Goal: Find contact information: Find contact information

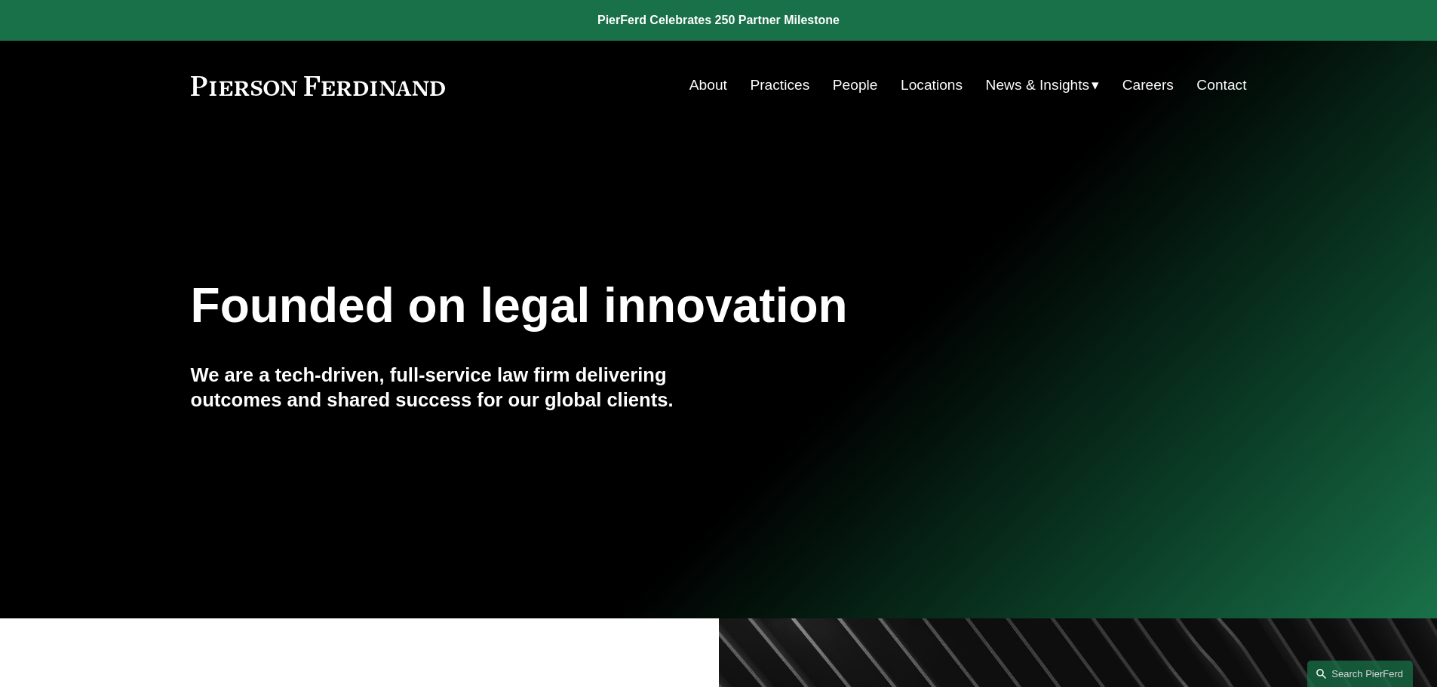
click at [858, 82] on link "People" at bounding box center [855, 85] width 45 height 29
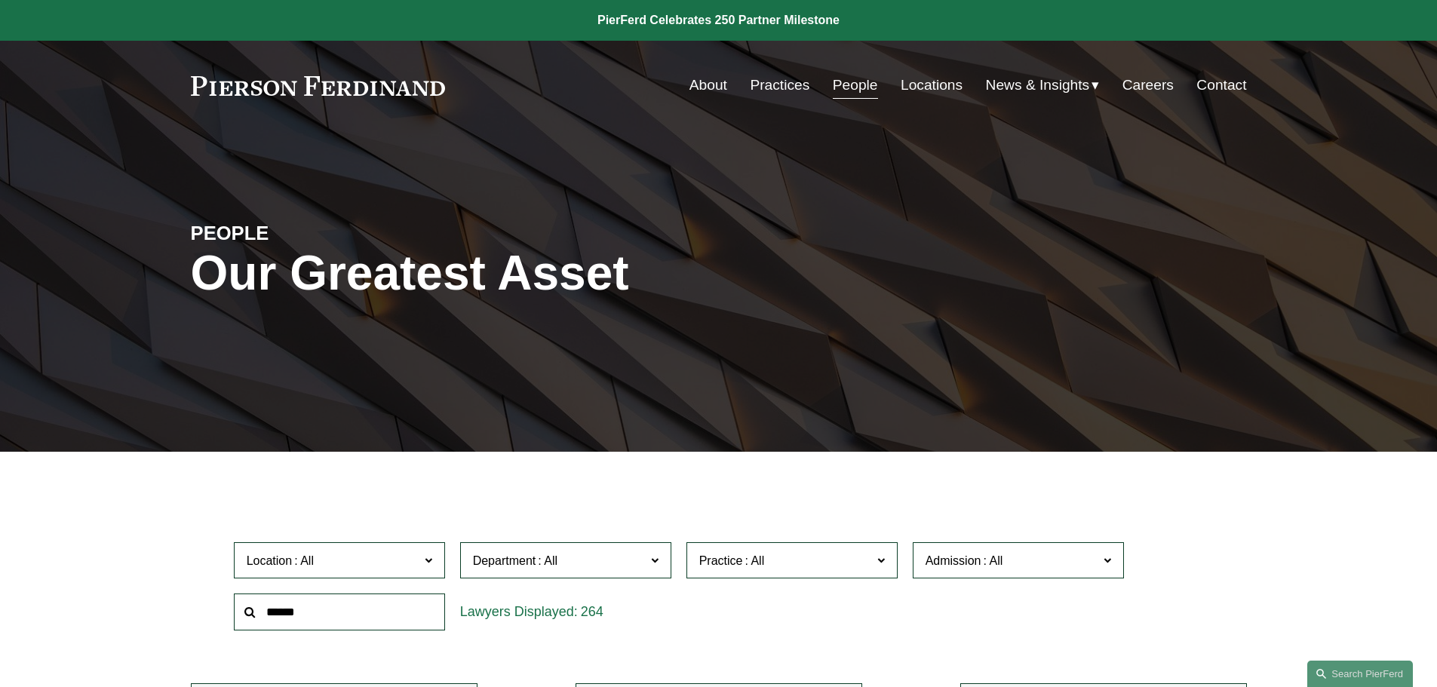
click at [431, 557] on span at bounding box center [428, 560] width 8 height 20
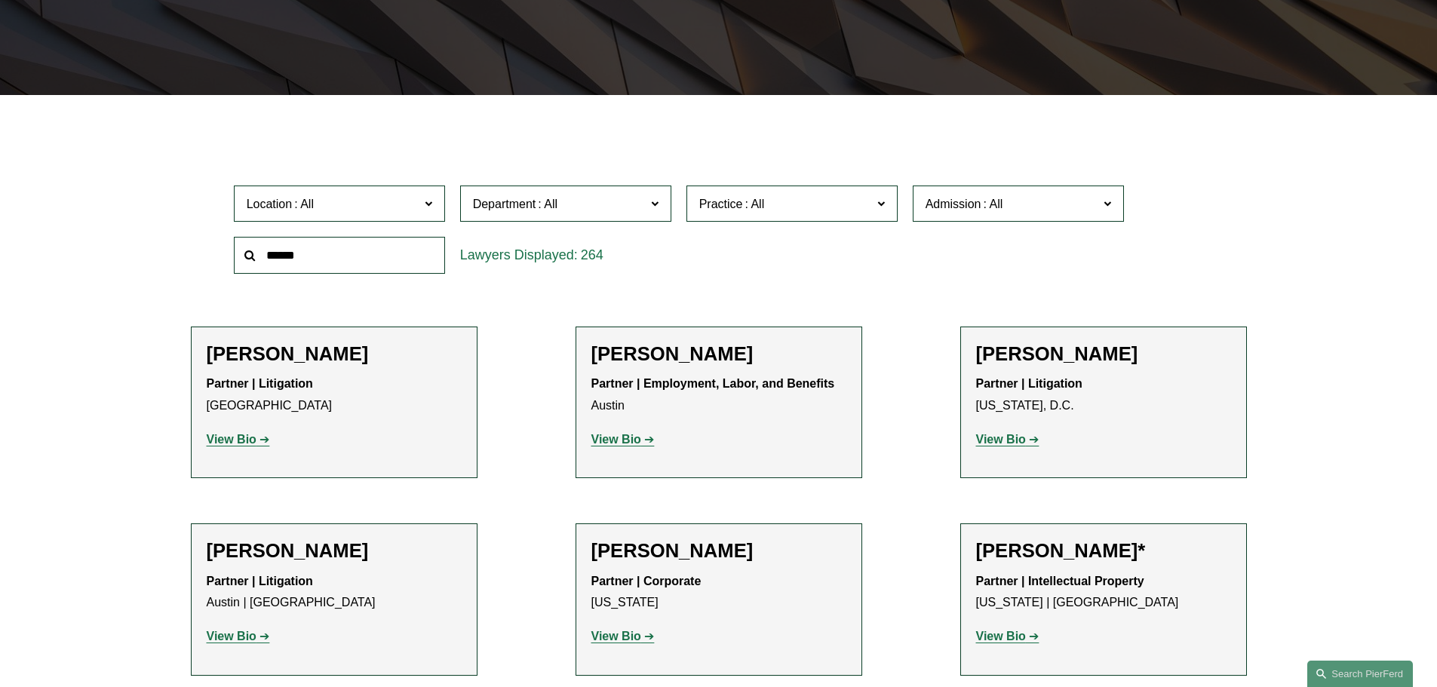
scroll to position [424, 0]
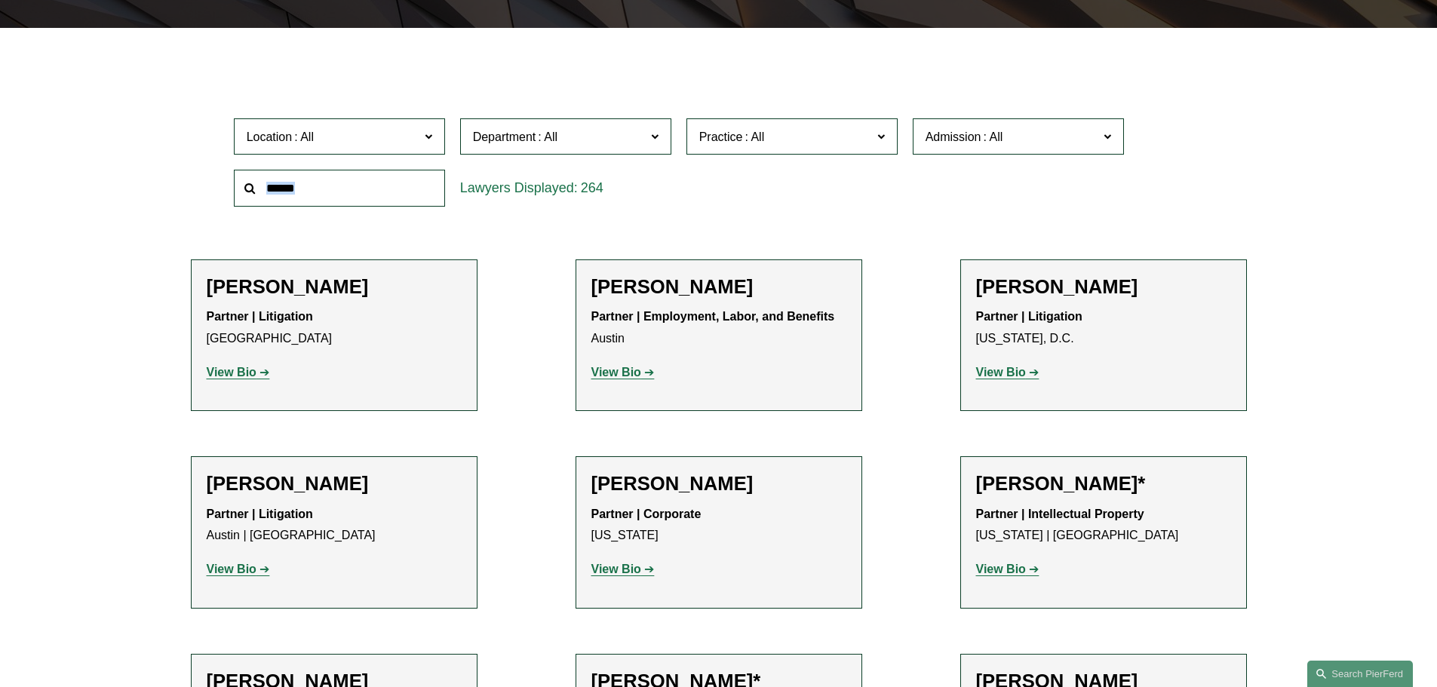
drag, startPoint x: 446, startPoint y: 174, endPoint x: 440, endPoint y: 201, distance: 27.8
click at [440, 201] on div "Location All Atlanta Austin Bellevue Boston Charlotte Chicago Cincinnati Clevel…" at bounding box center [718, 162] width 985 height 103
click at [396, 145] on span "Location" at bounding box center [333, 137] width 173 height 20
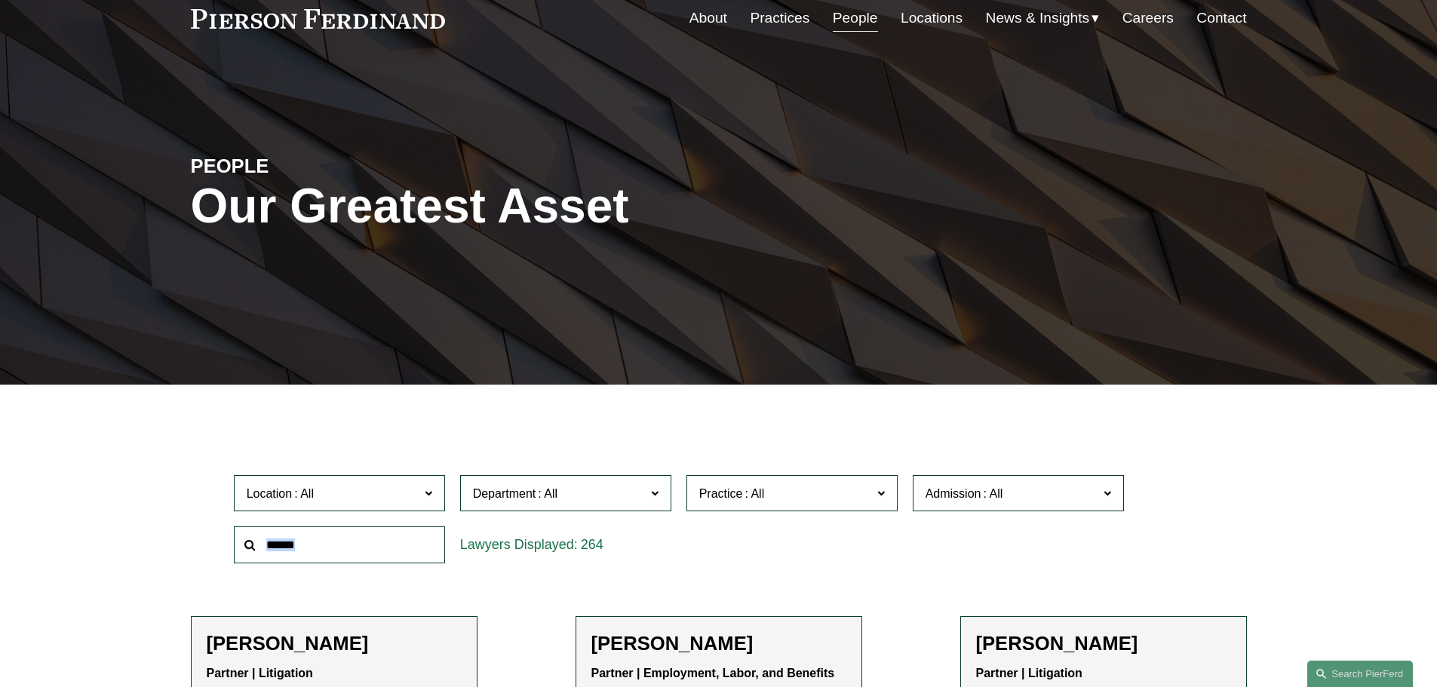
scroll to position [0, 0]
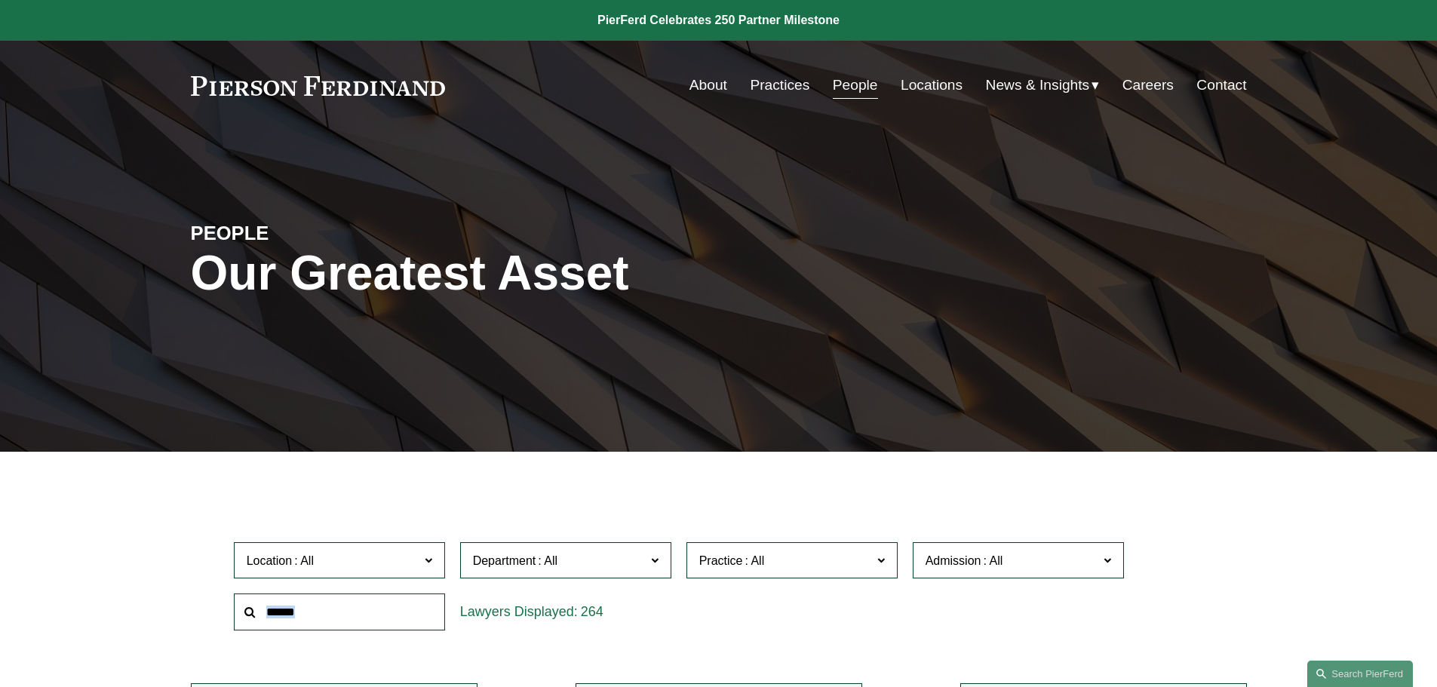
click at [942, 86] on link "Locations" at bounding box center [932, 85] width 62 height 29
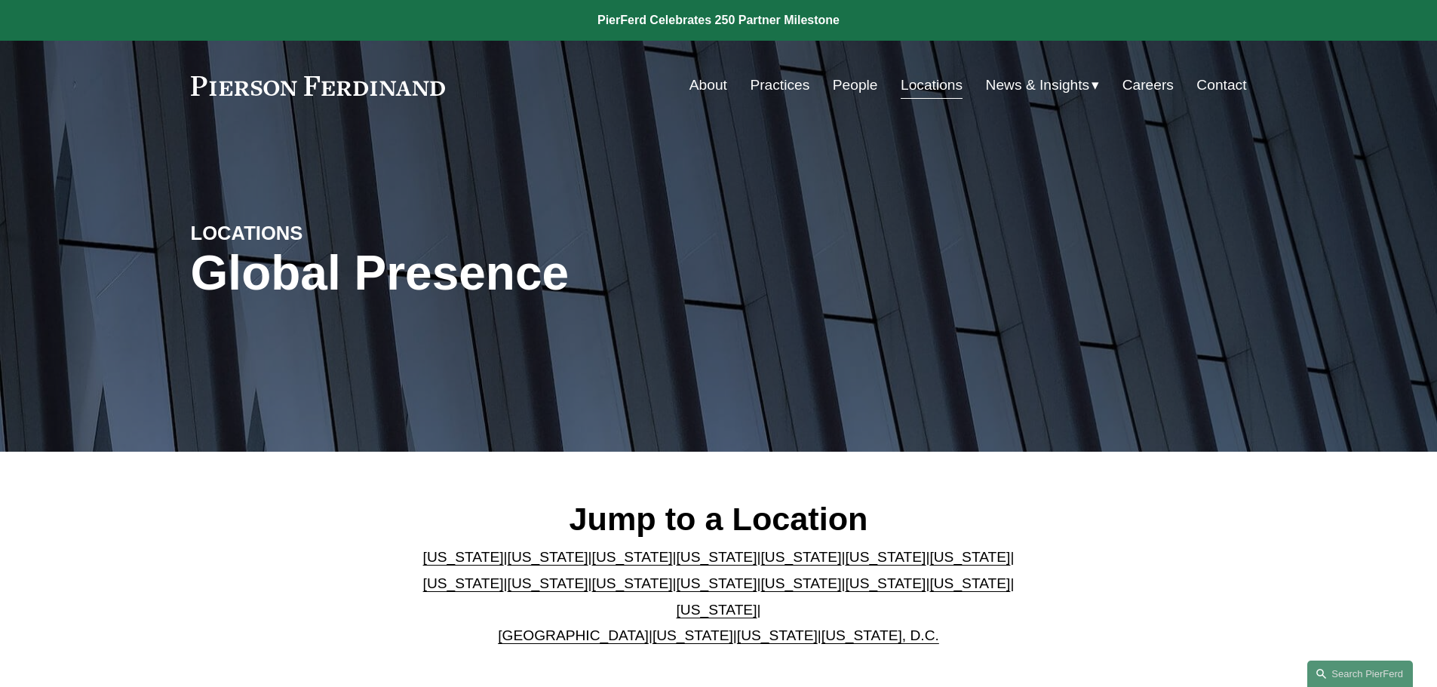
click at [577, 628] on link "United Kingdom" at bounding box center [573, 636] width 151 height 16
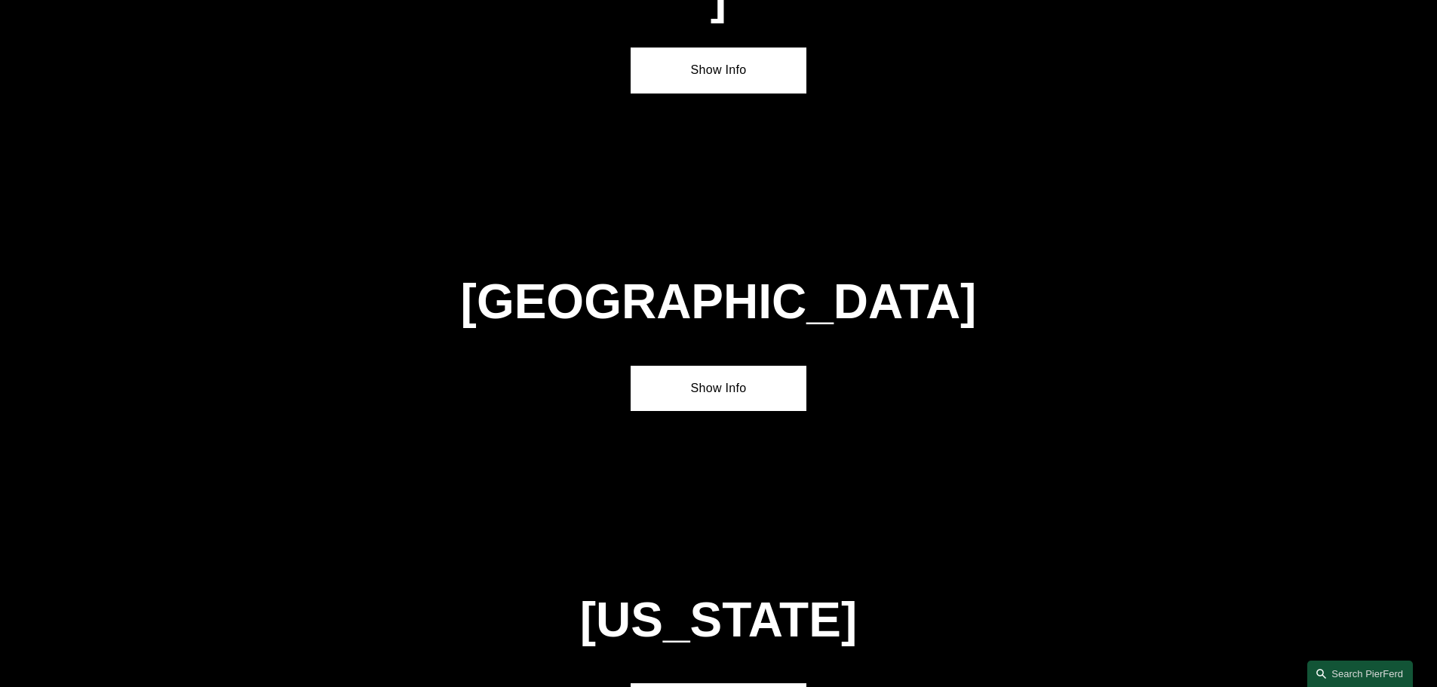
scroll to position [5452, 0]
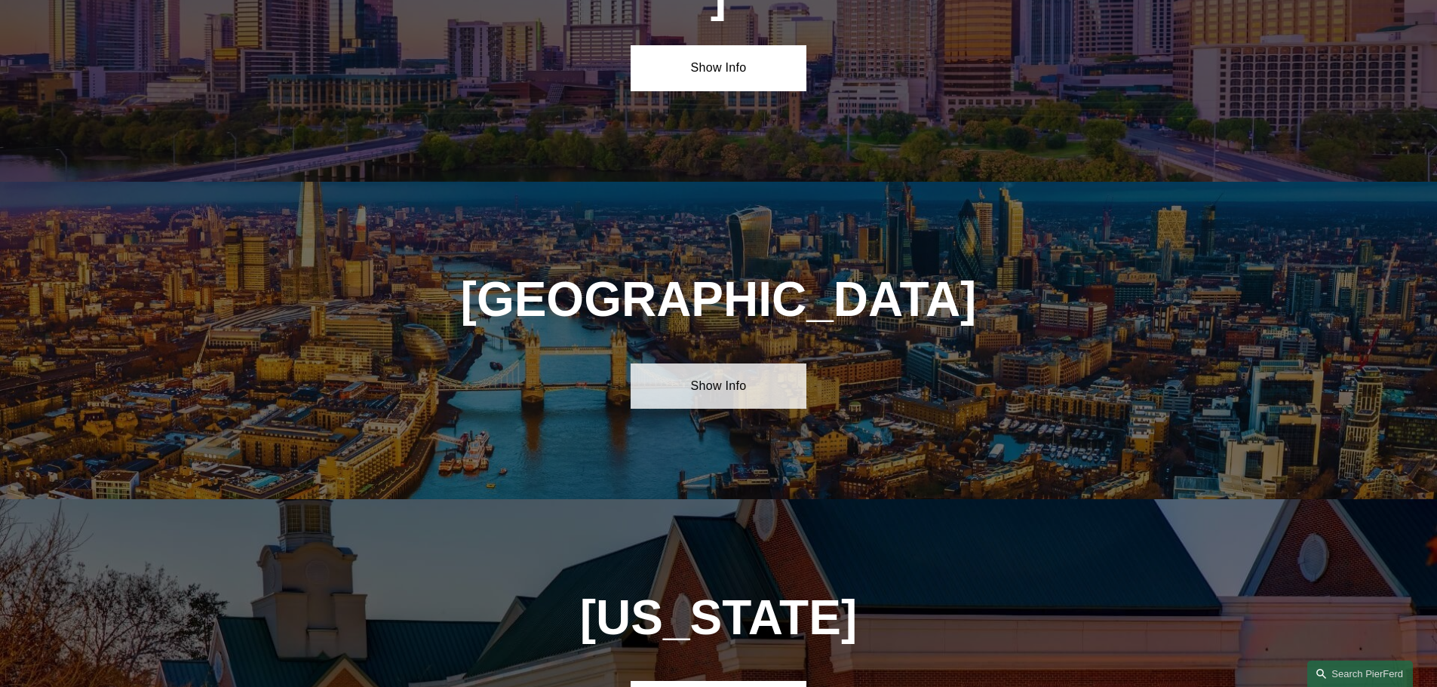
click at [721, 364] on link "Show Info" at bounding box center [719, 386] width 176 height 45
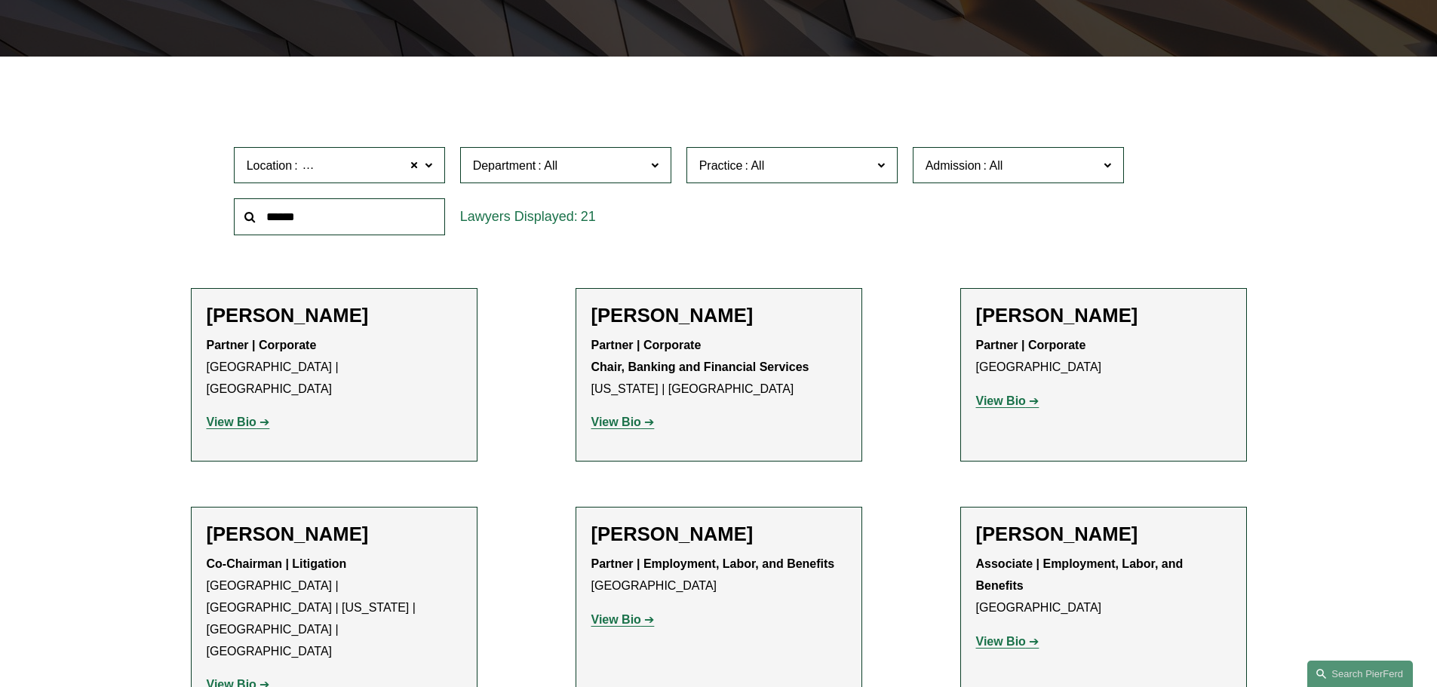
scroll to position [404, 0]
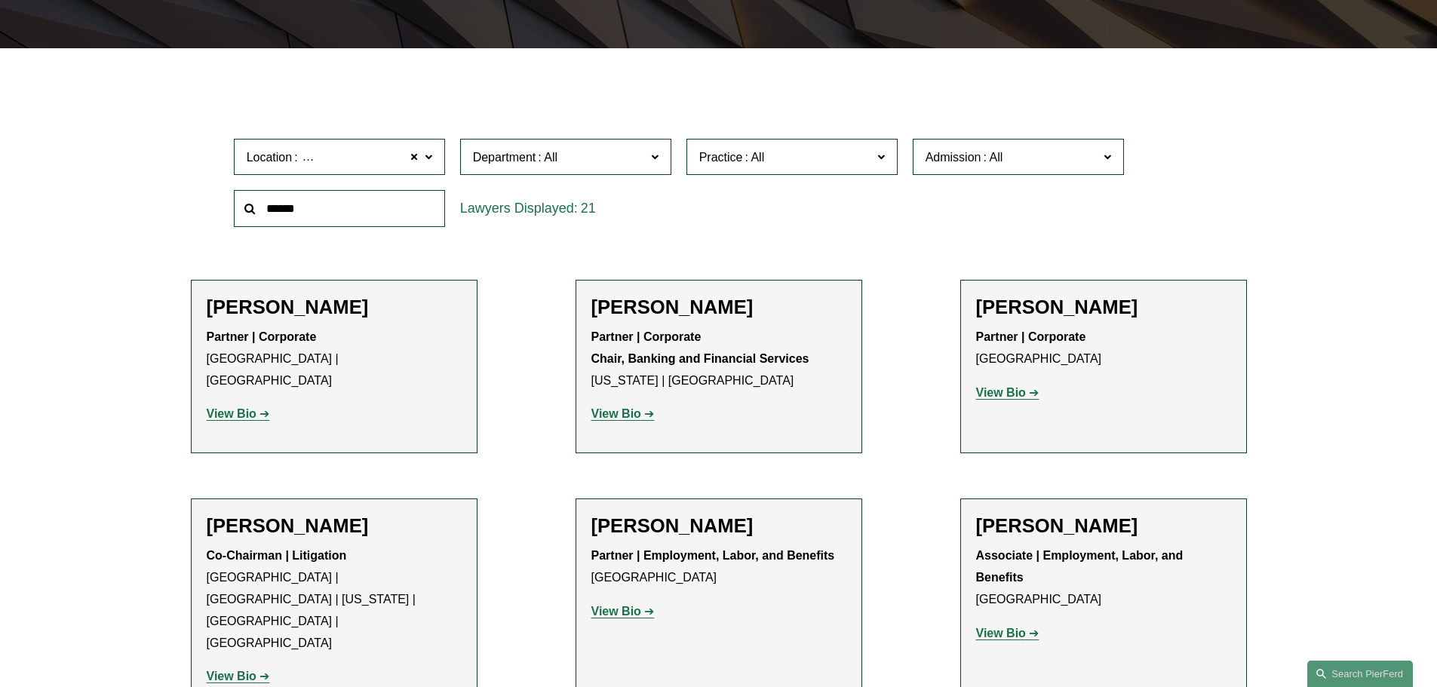
click at [213, 407] on strong "View Bio" at bounding box center [232, 413] width 50 height 13
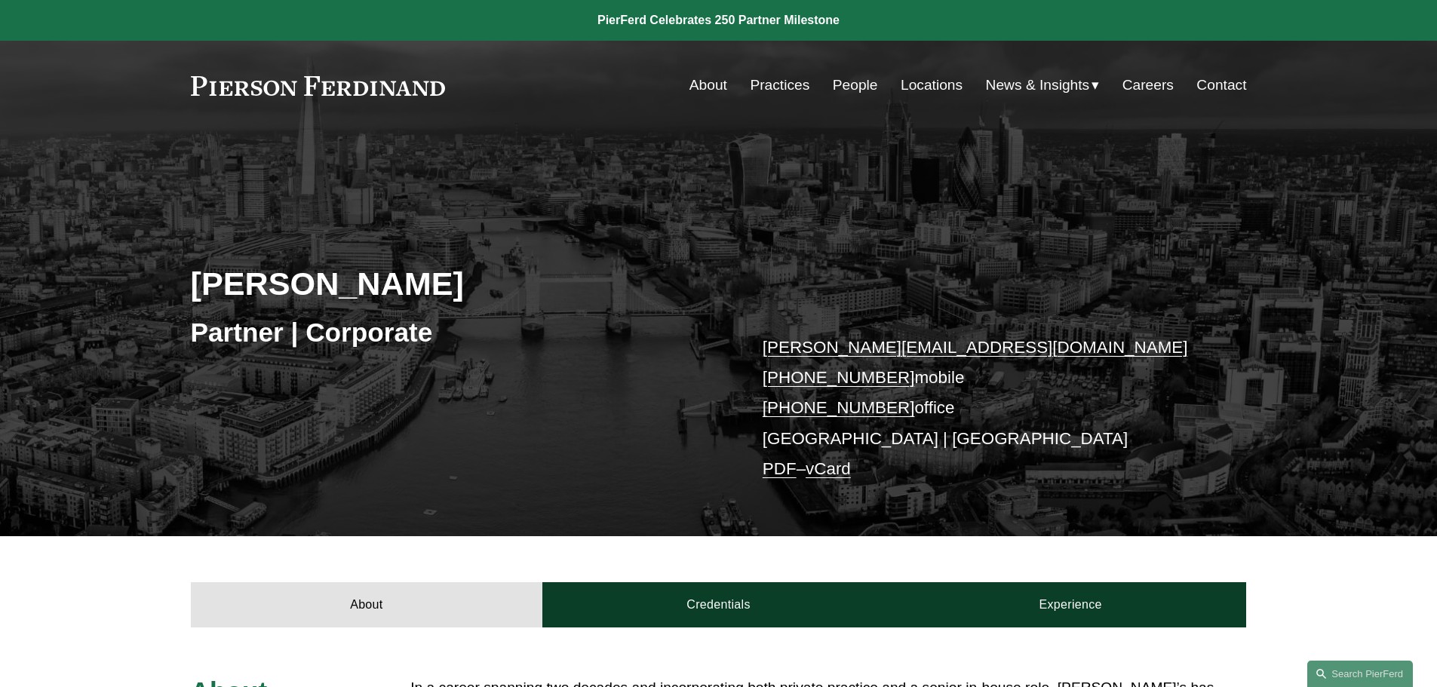
click at [843, 471] on link "vCard" at bounding box center [828, 468] width 45 height 19
